Goal: Book appointment/travel/reservation

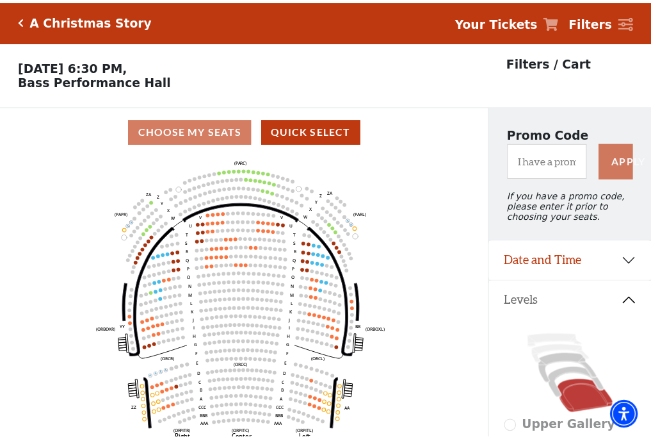
scroll to position [60, 0]
